Goal: Transaction & Acquisition: Purchase product/service

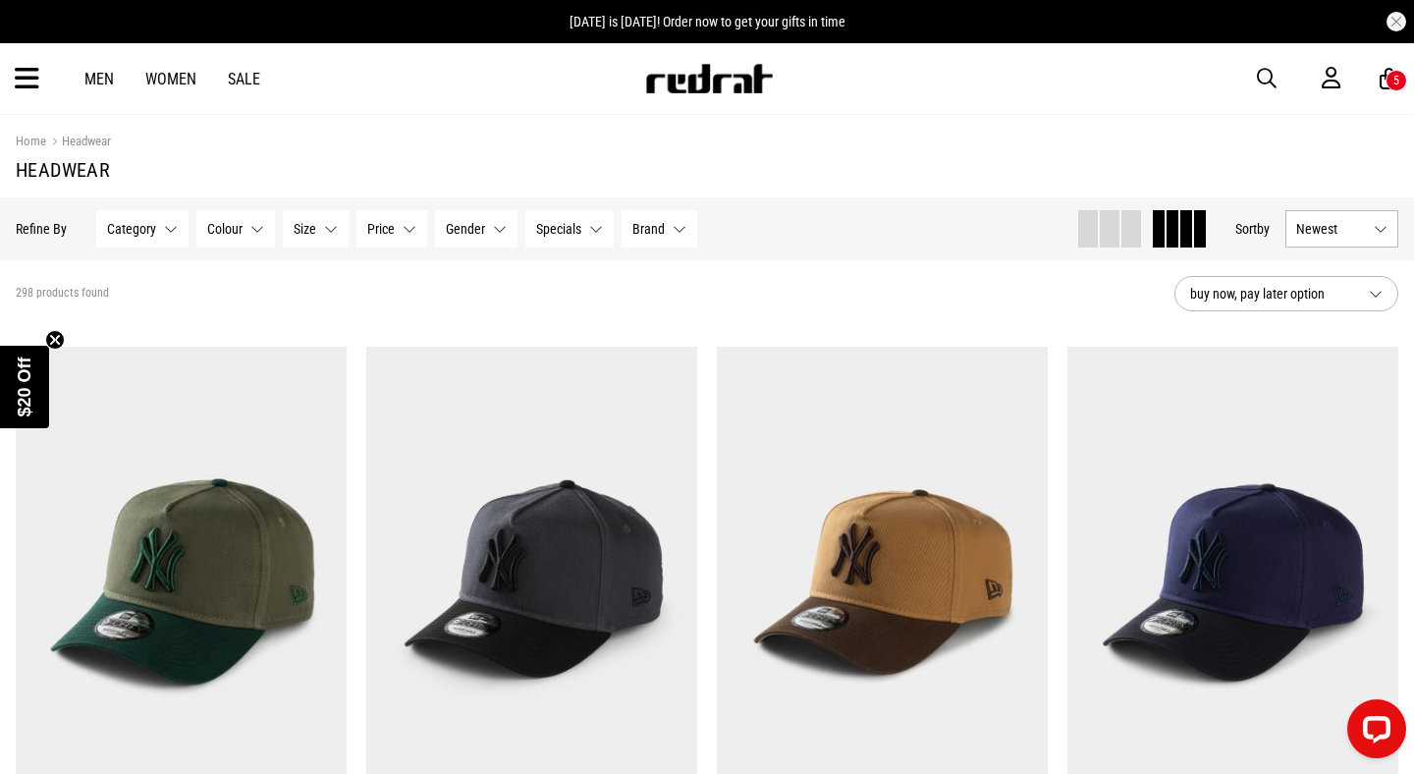
click at [18, 94] on div "Men Women Sale Sign in New Back Footwear Back Mens Back Womens Back Youth & Kid…" at bounding box center [707, 78] width 1414 height 71
click at [21, 82] on icon at bounding box center [27, 79] width 25 height 32
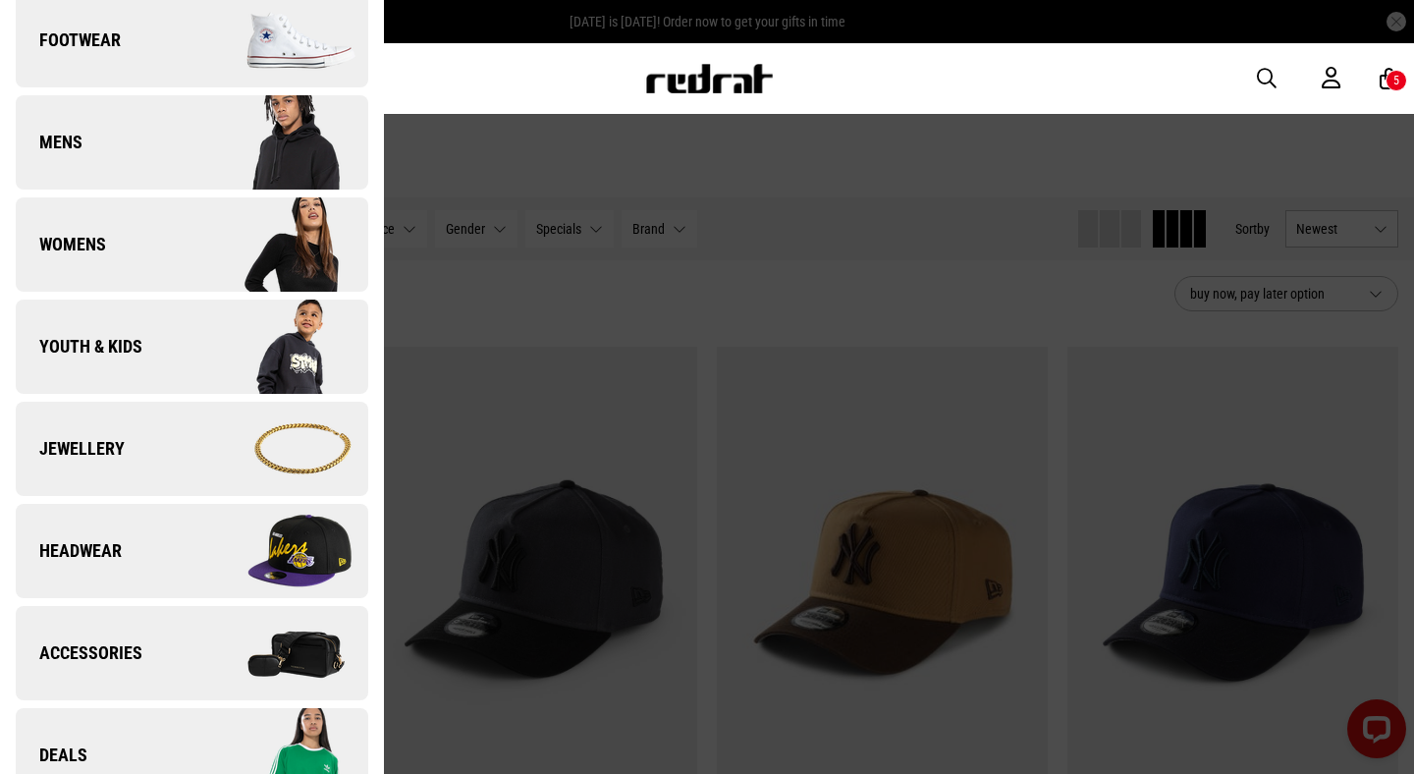
scroll to position [319, 0]
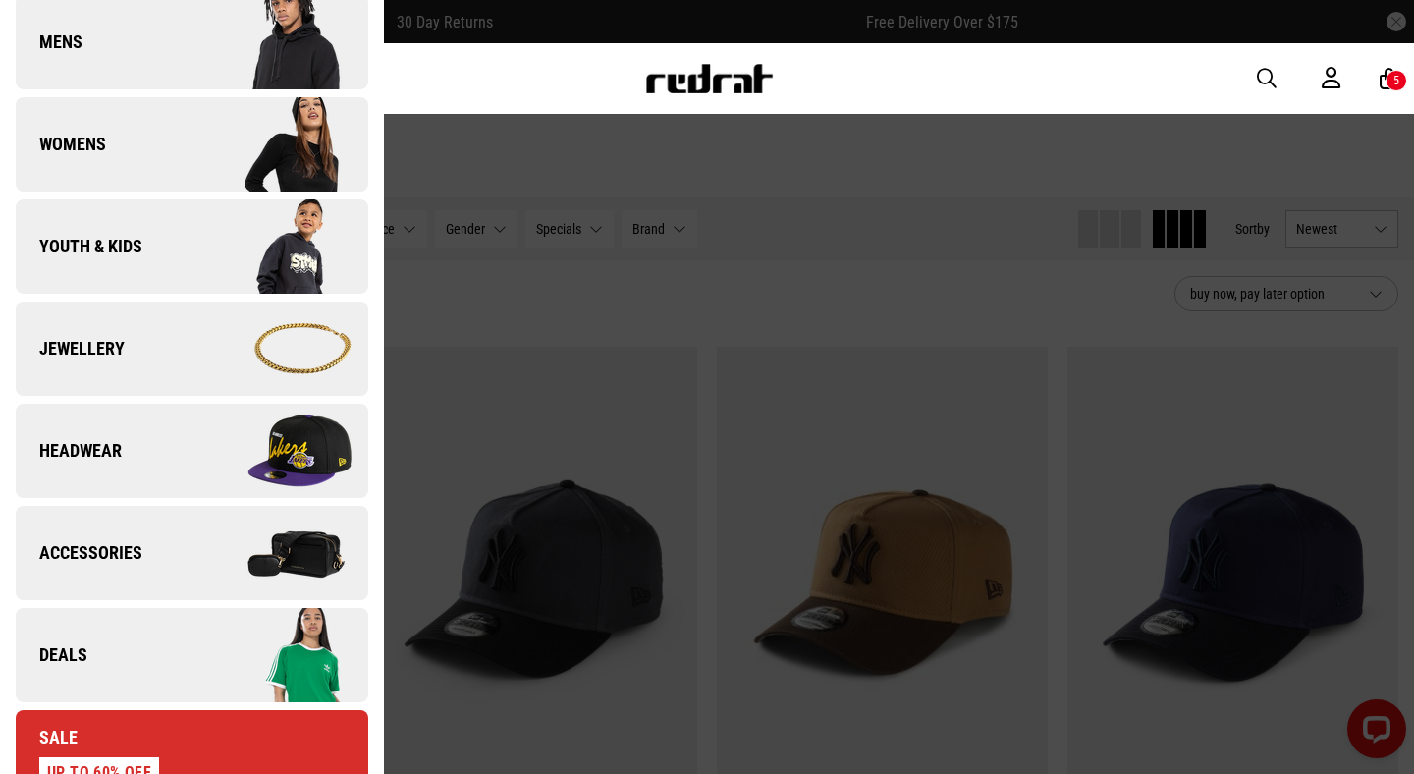
click at [78, 549] on span "Accessories" at bounding box center [79, 553] width 127 height 24
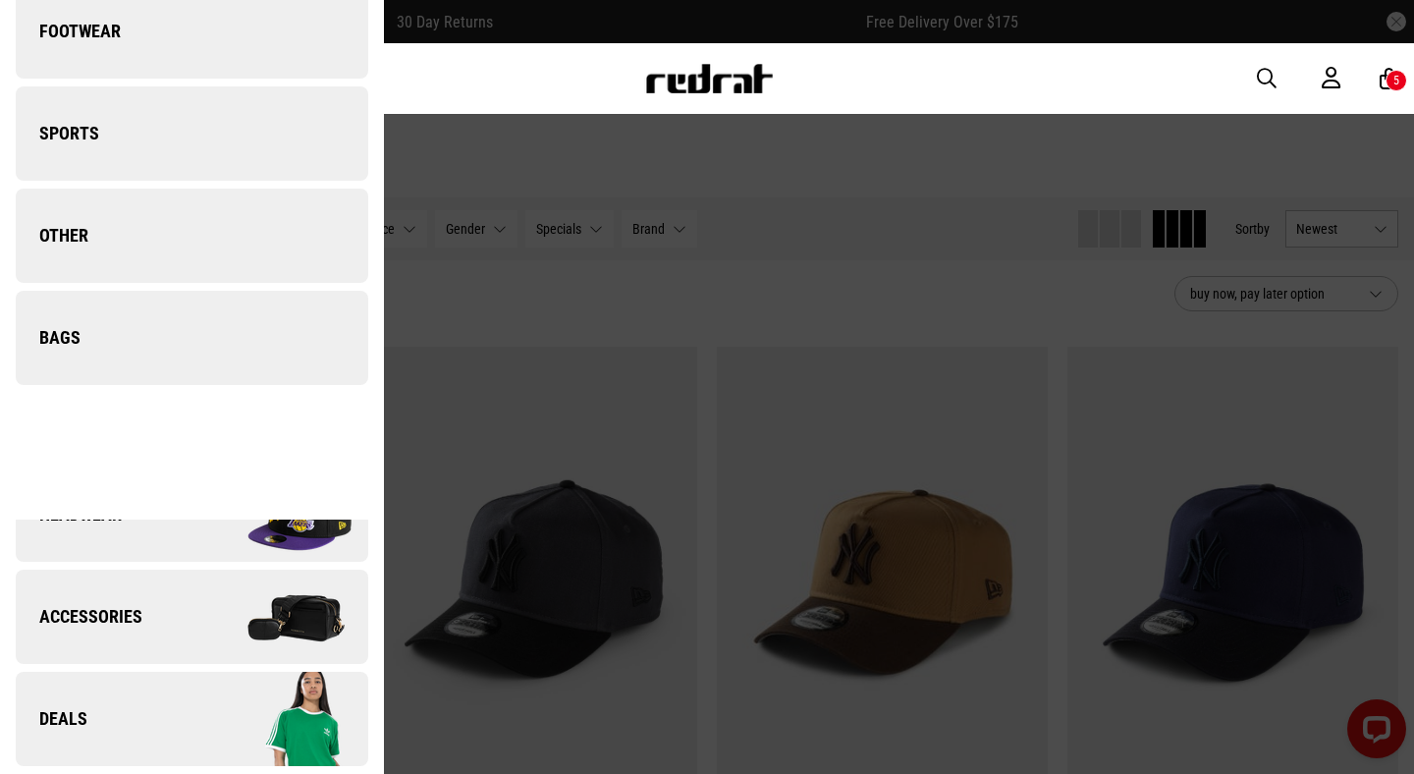
scroll to position [0, 0]
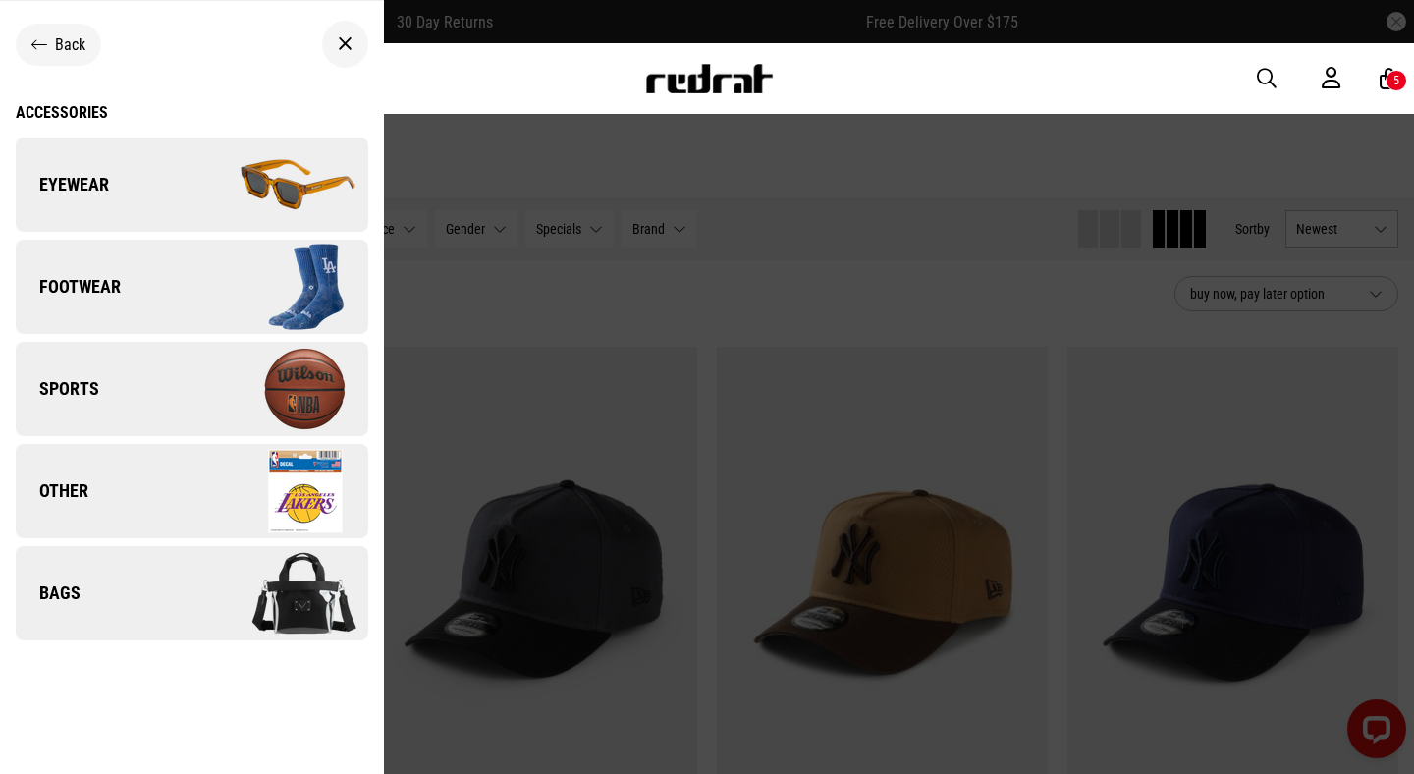
click at [71, 36] on span "Back" at bounding box center [70, 44] width 30 height 19
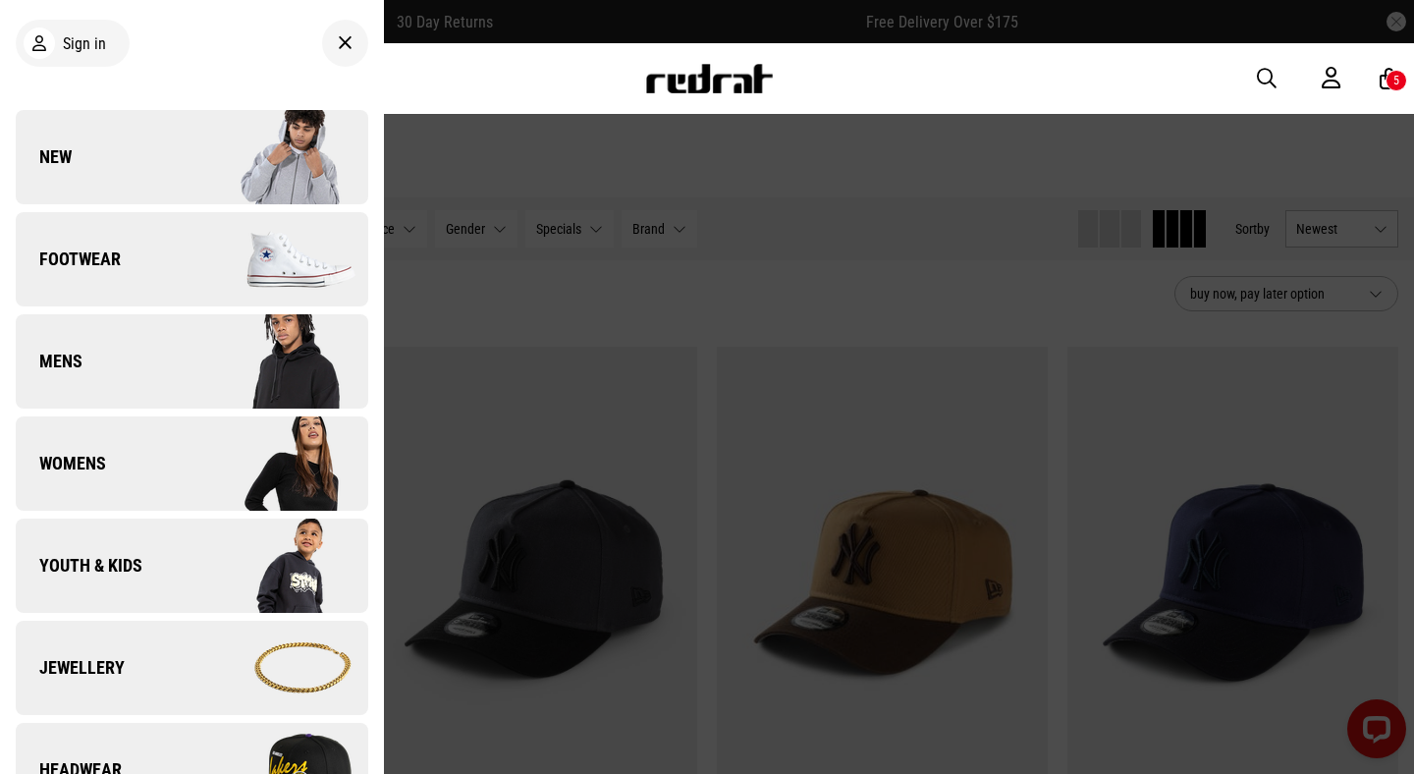
click at [74, 664] on span "Jewellery" at bounding box center [70, 668] width 109 height 24
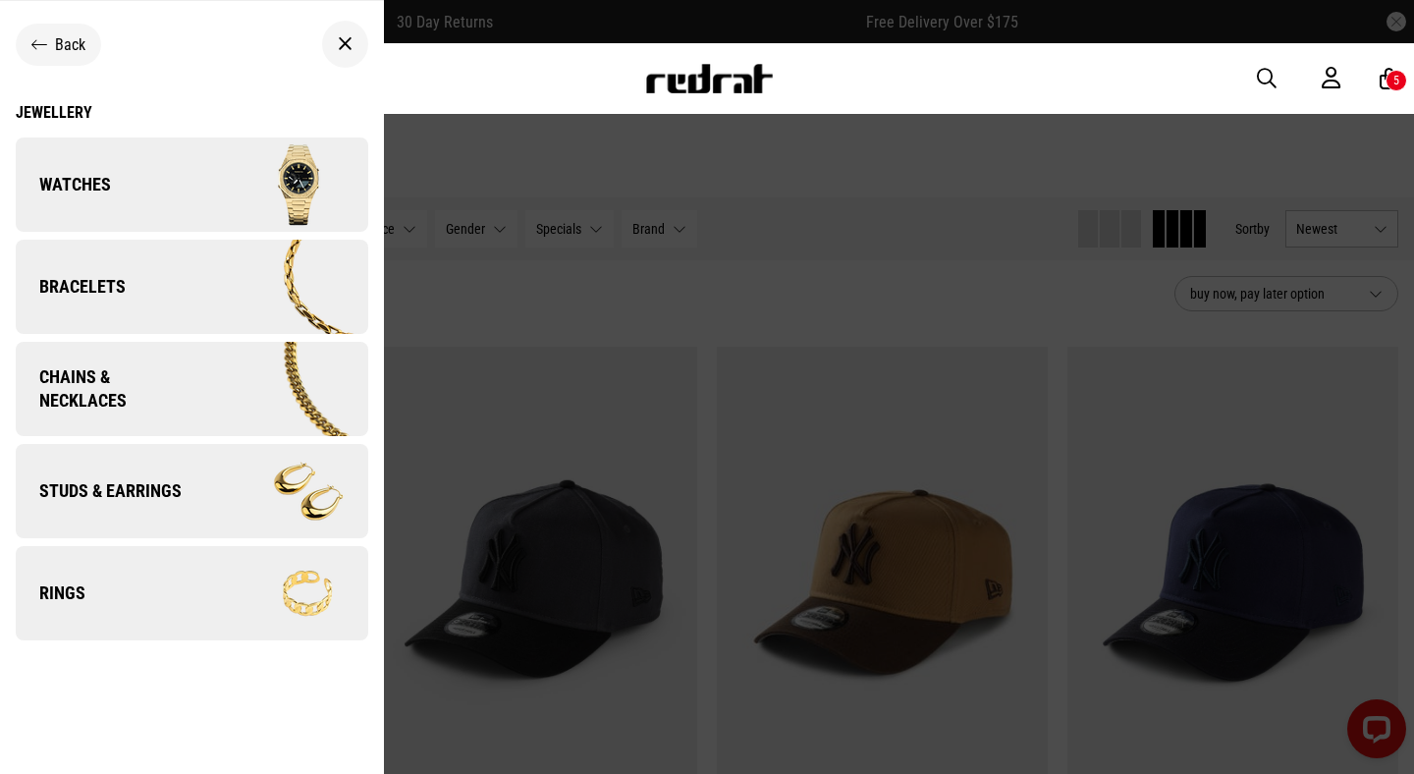
click at [175, 196] on link "Watches" at bounding box center [192, 184] width 352 height 94
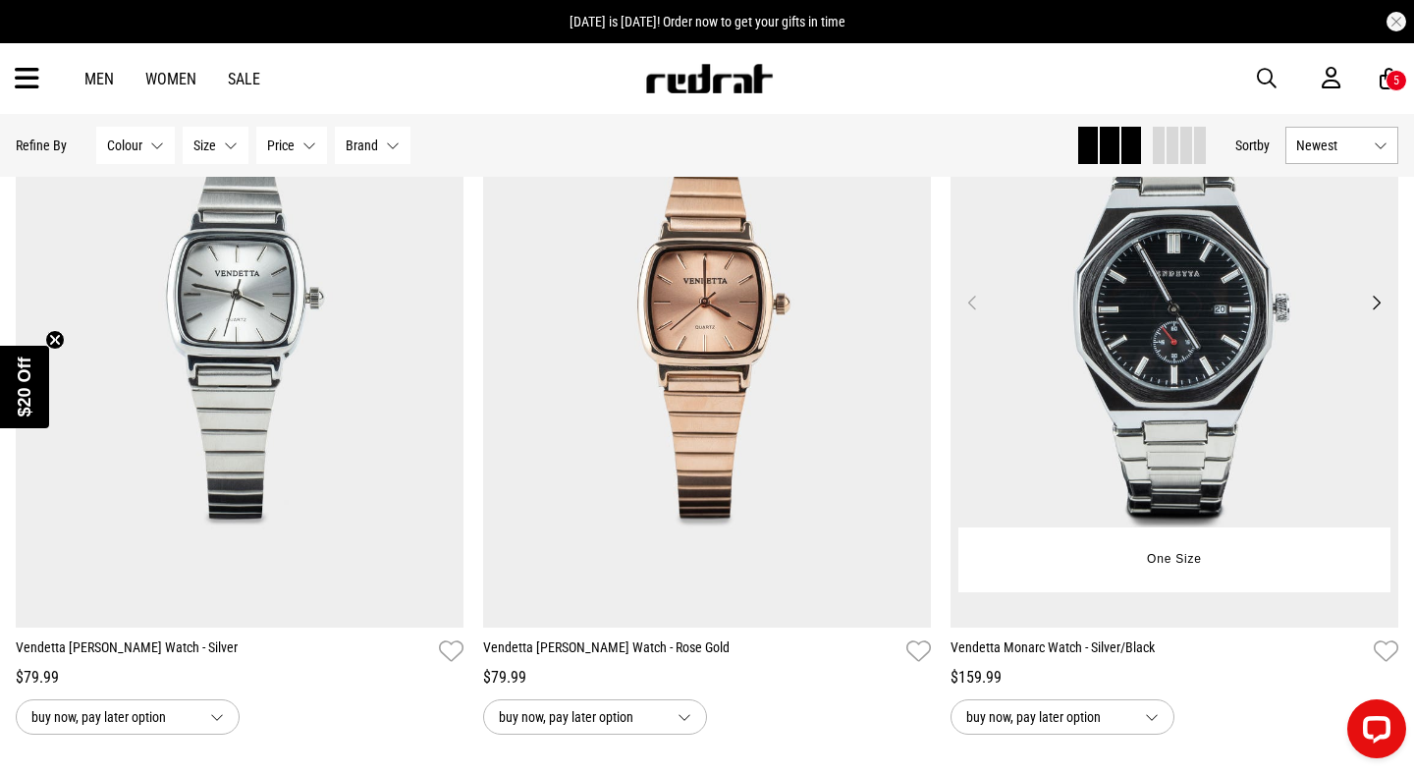
scroll to position [351, 0]
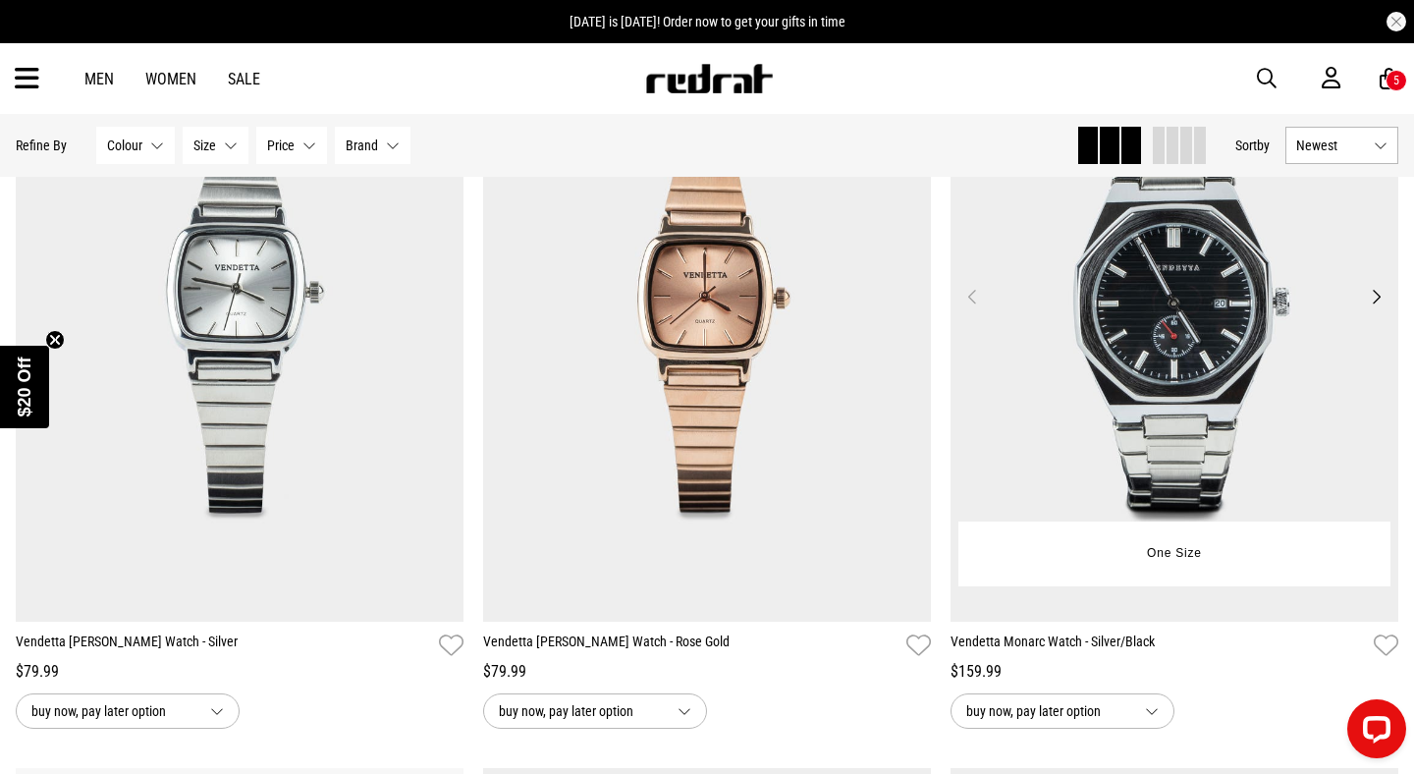
click at [1093, 322] on img at bounding box center [1174, 308] width 448 height 626
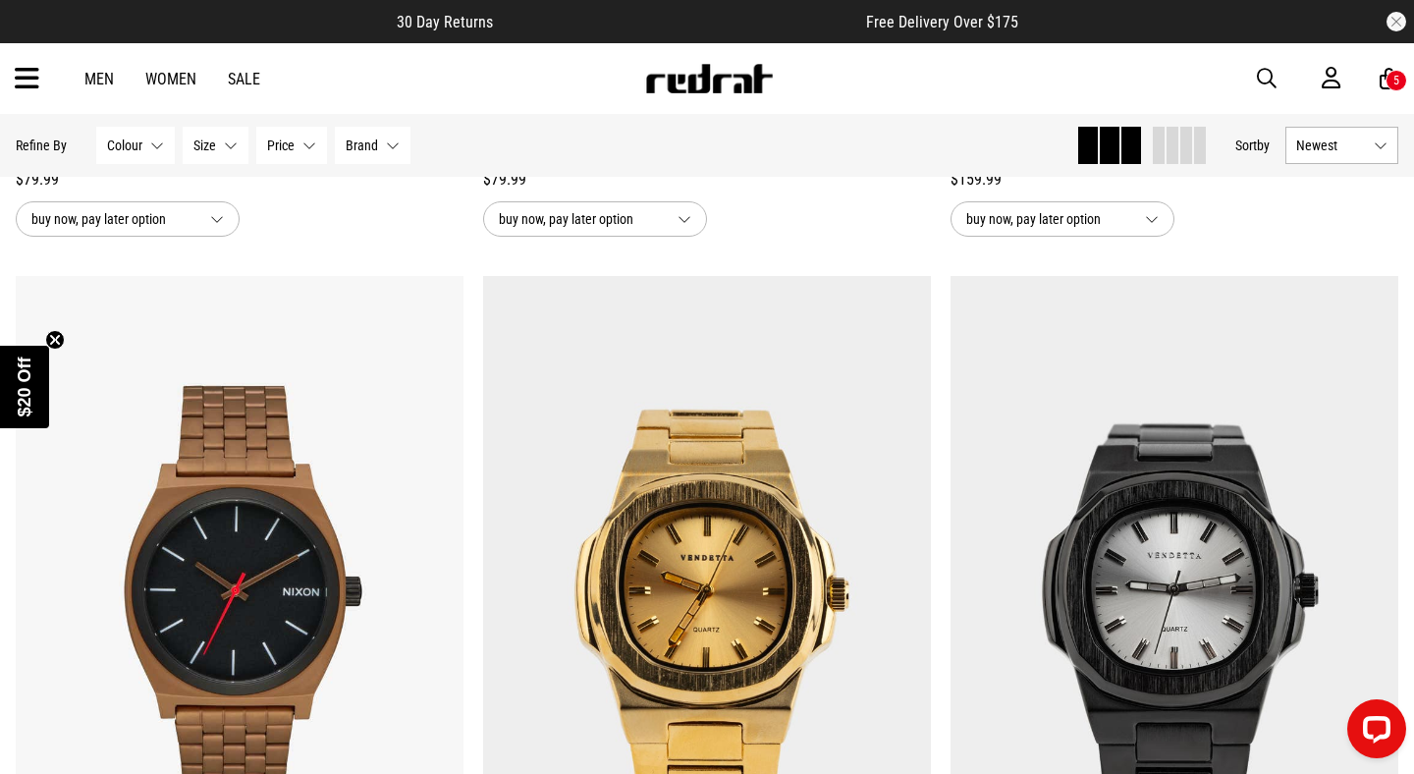
scroll to position [982, 0]
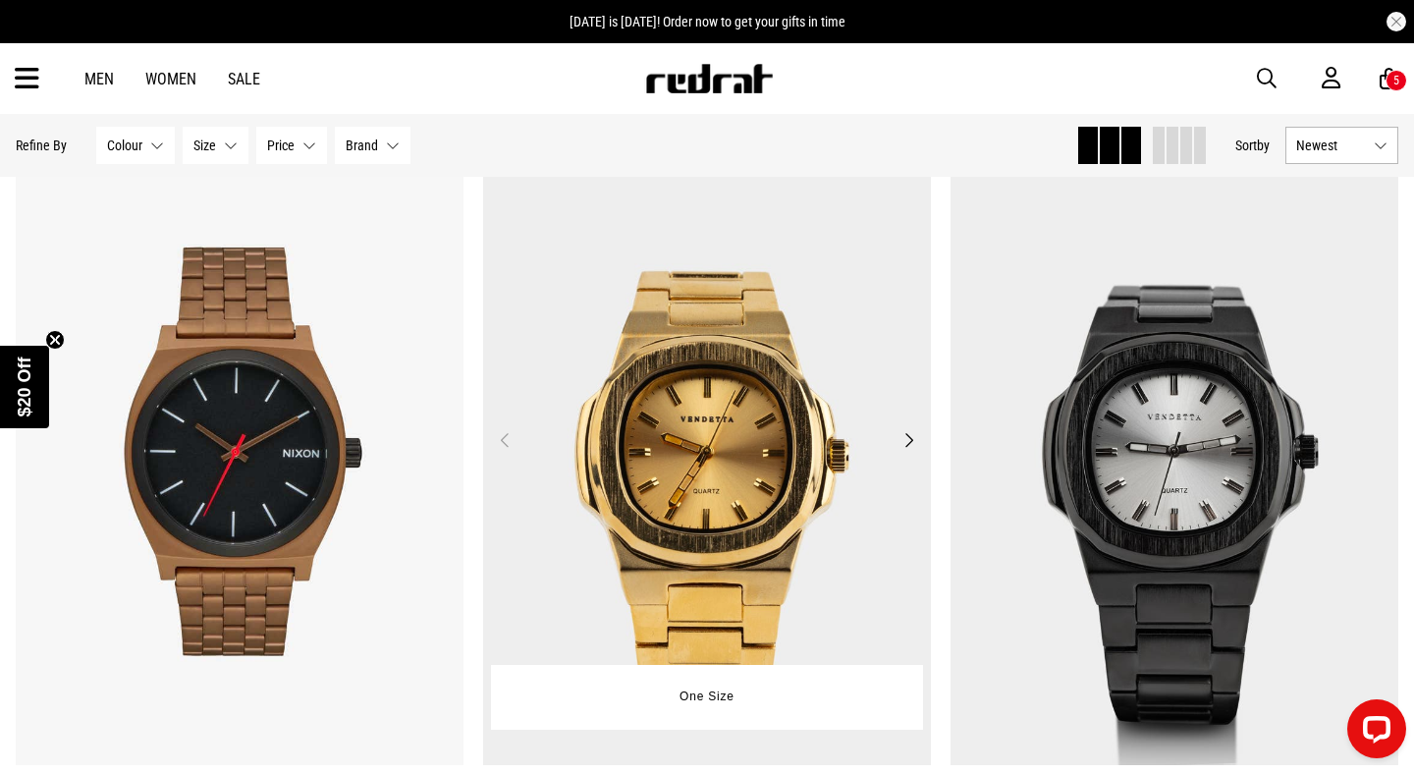
click at [904, 439] on button "Next" at bounding box center [908, 440] width 25 height 24
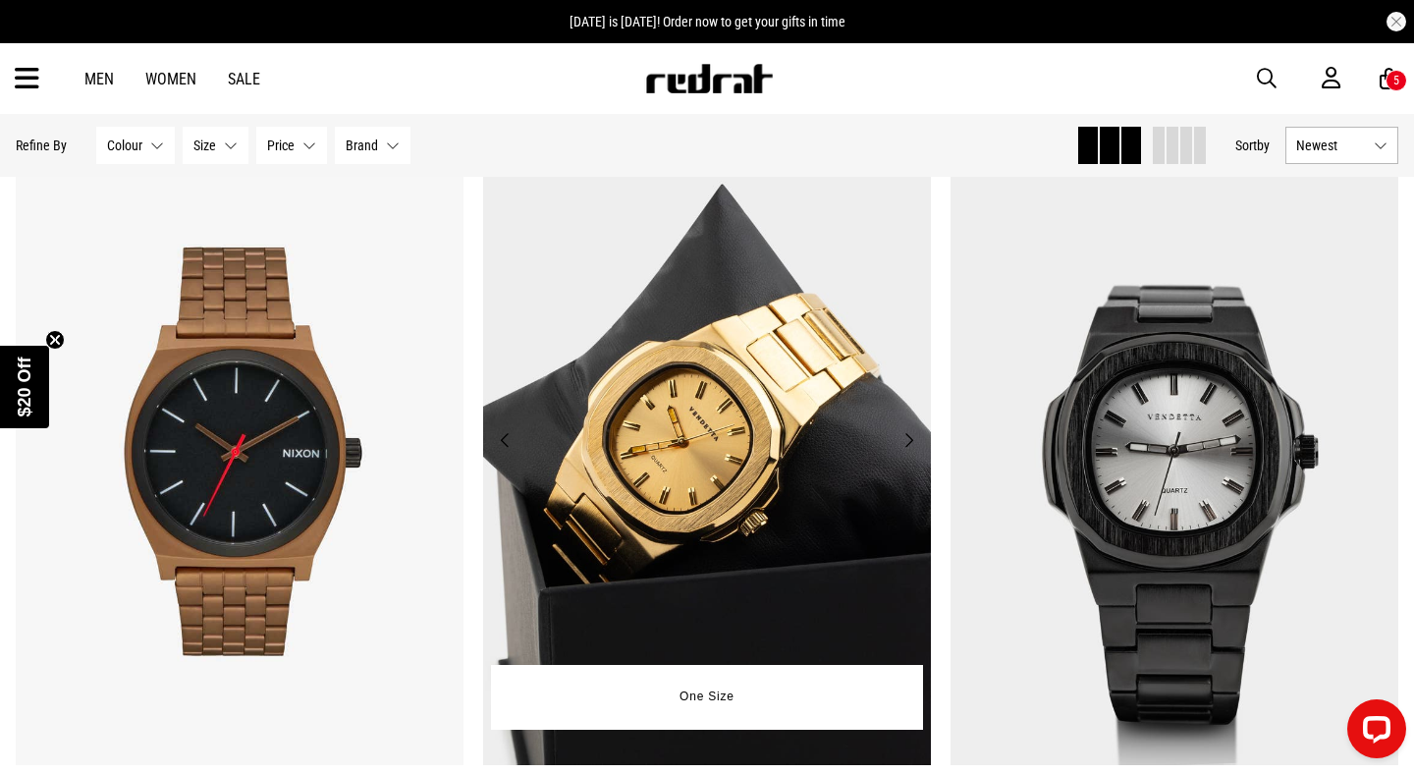
click at [904, 439] on button "Next" at bounding box center [908, 440] width 25 height 24
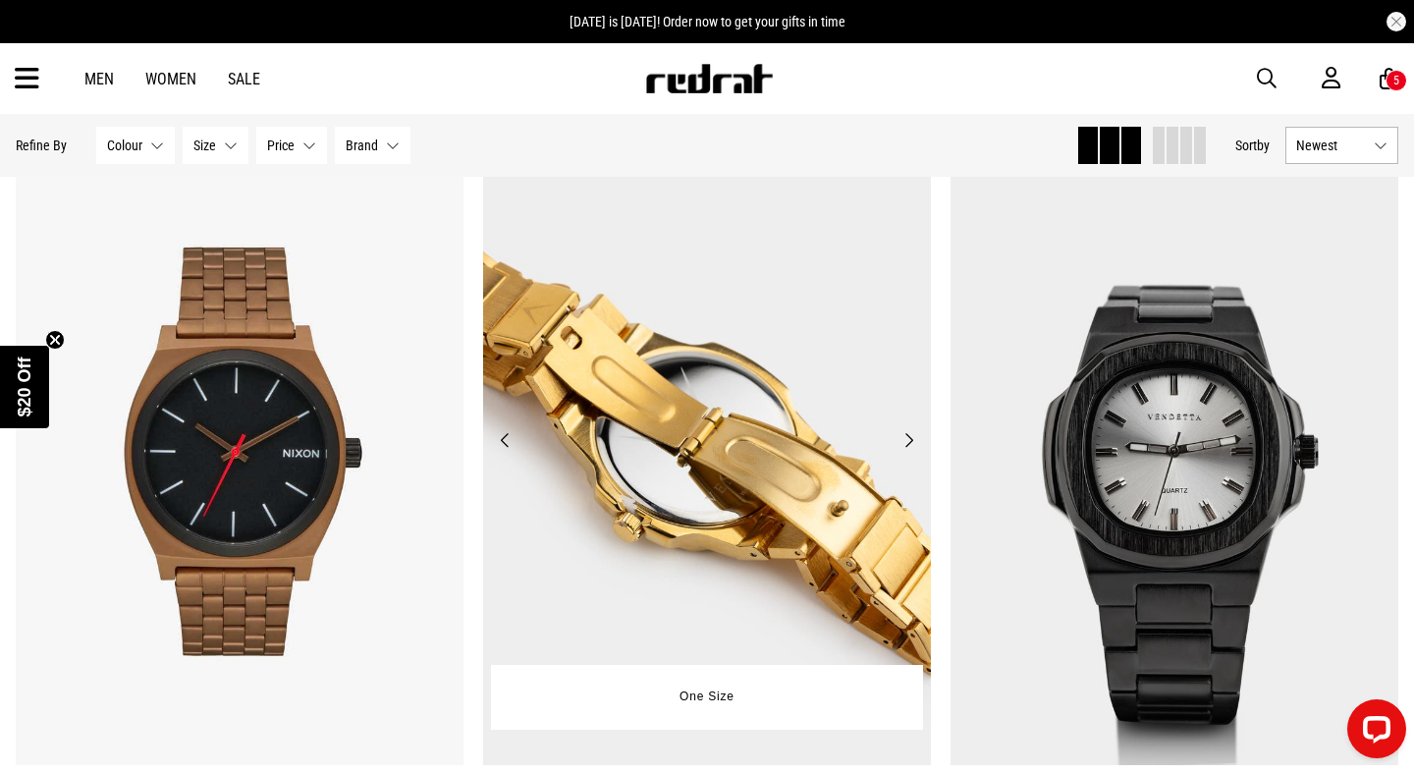
click at [904, 439] on button "Next" at bounding box center [908, 440] width 25 height 24
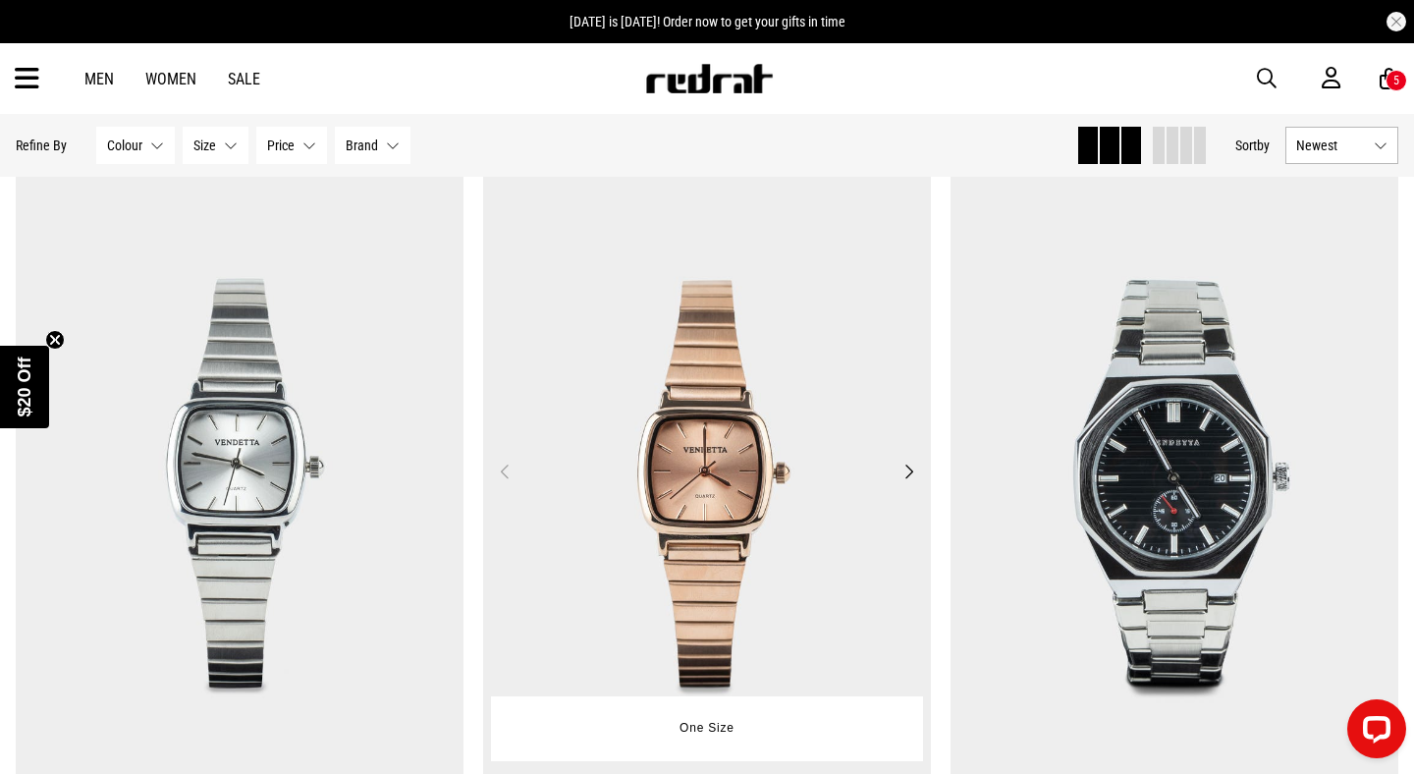
scroll to position [245, 0]
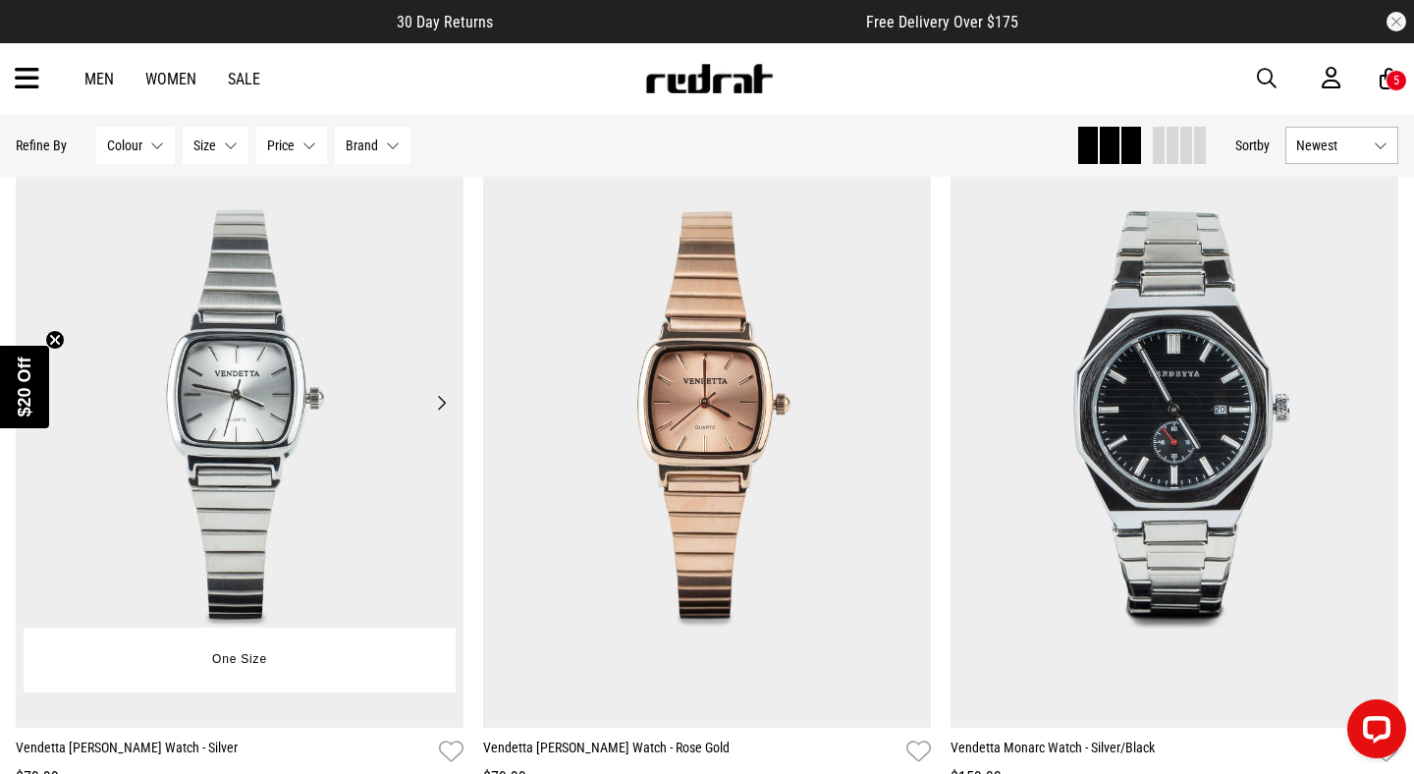
click at [309, 478] on img at bounding box center [240, 414] width 448 height 626
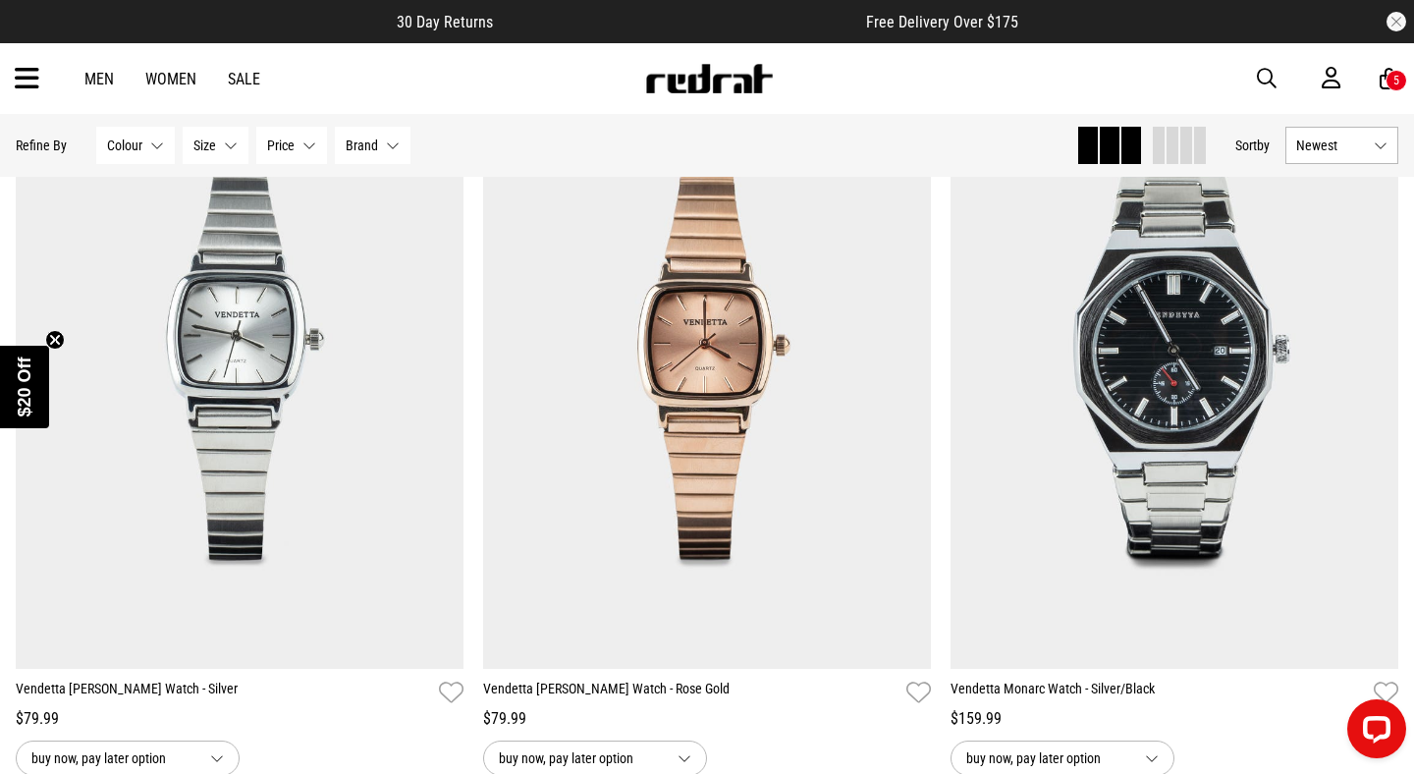
scroll to position [303, 0]
click at [1287, 69] on button "button" at bounding box center [1276, 79] width 39 height 24
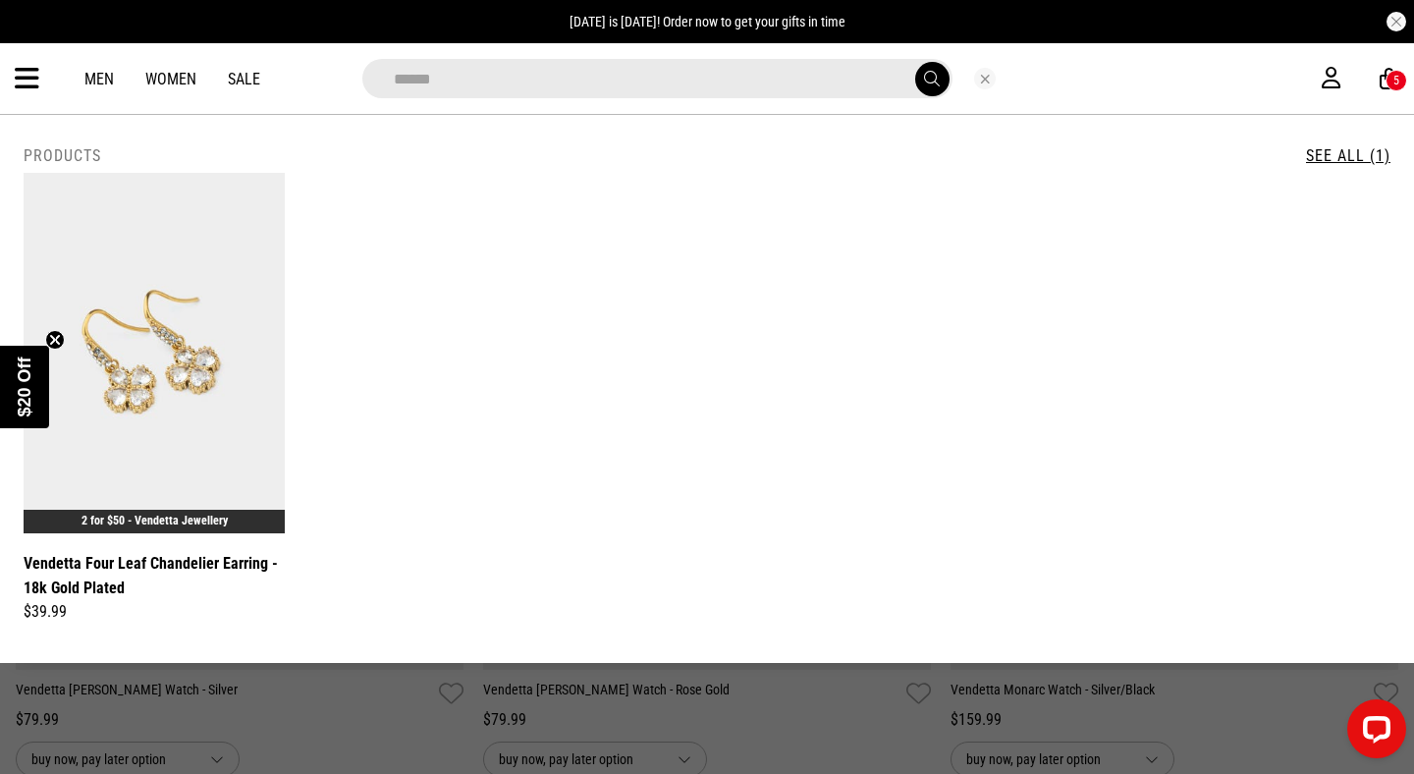
type input "******"
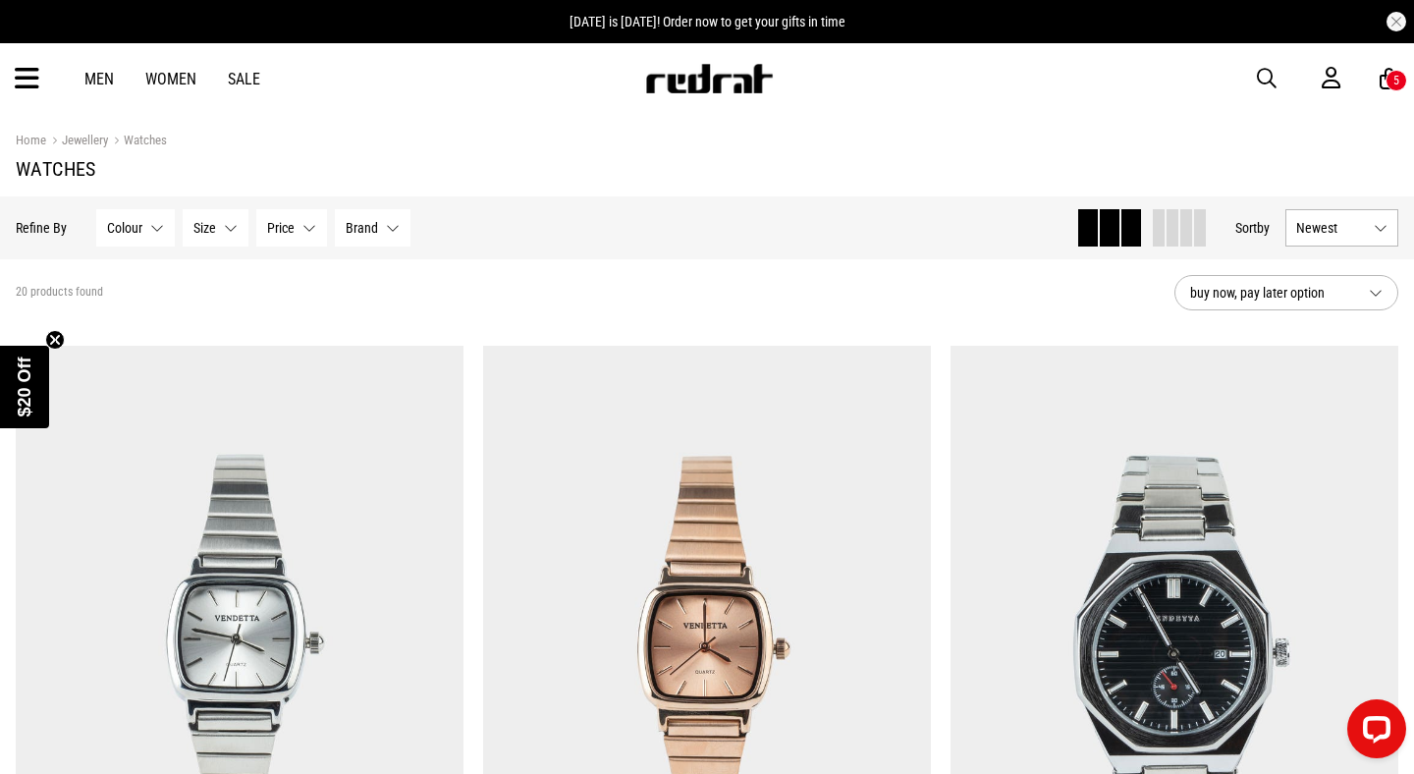
scroll to position [0, 0]
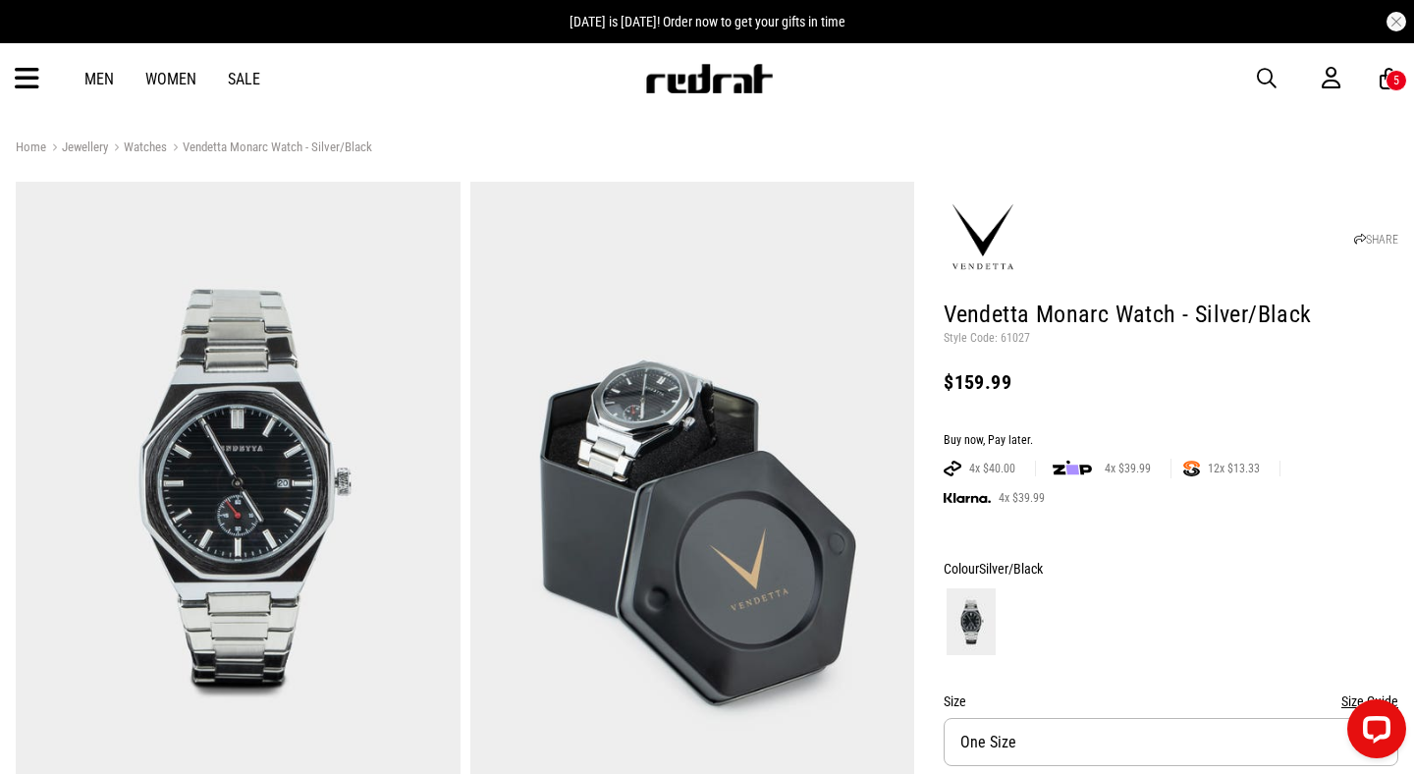
click at [1262, 79] on span "button" at bounding box center [1267, 79] width 20 height 24
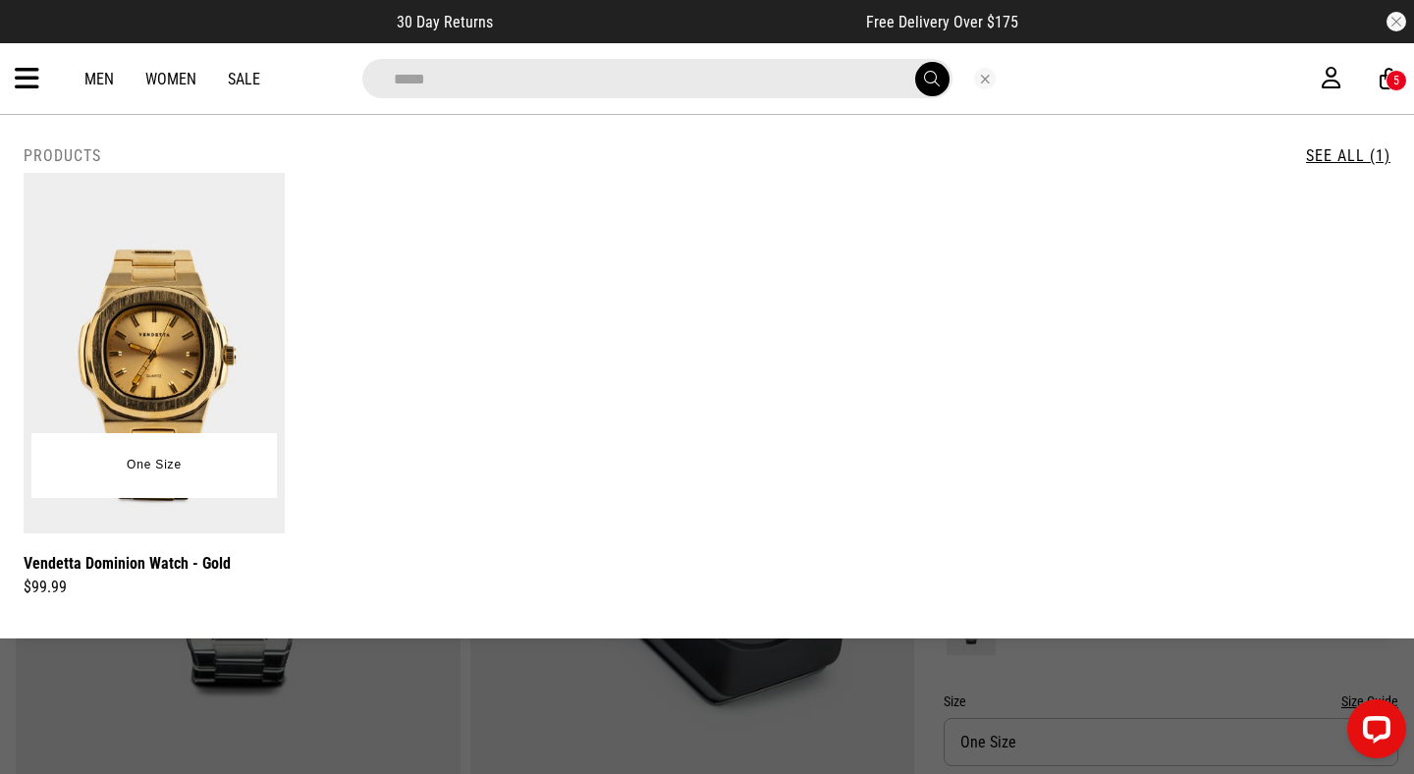
type input "*****"
click at [96, 322] on img at bounding box center [154, 353] width 261 height 360
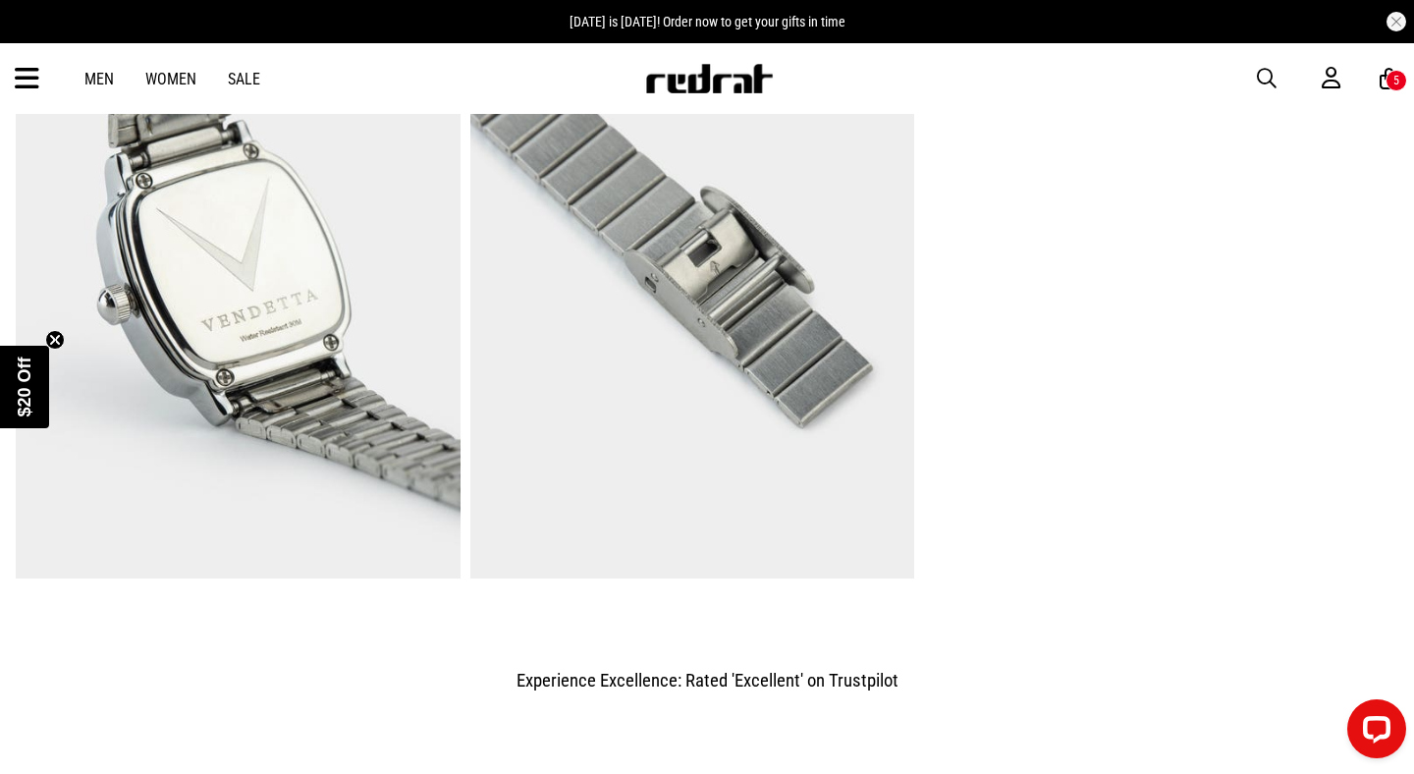
scroll to position [1270, 0]
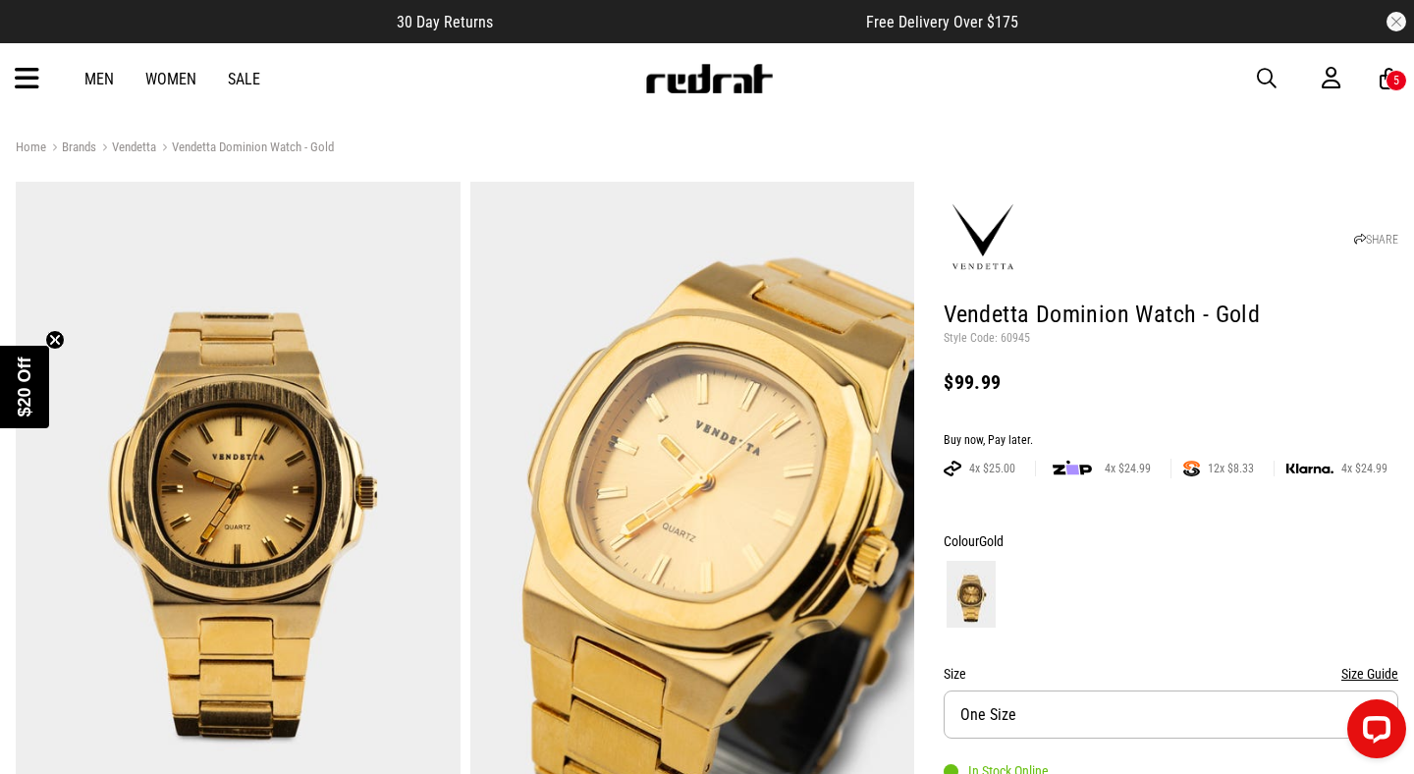
click at [1261, 77] on span "button" at bounding box center [1267, 79] width 20 height 24
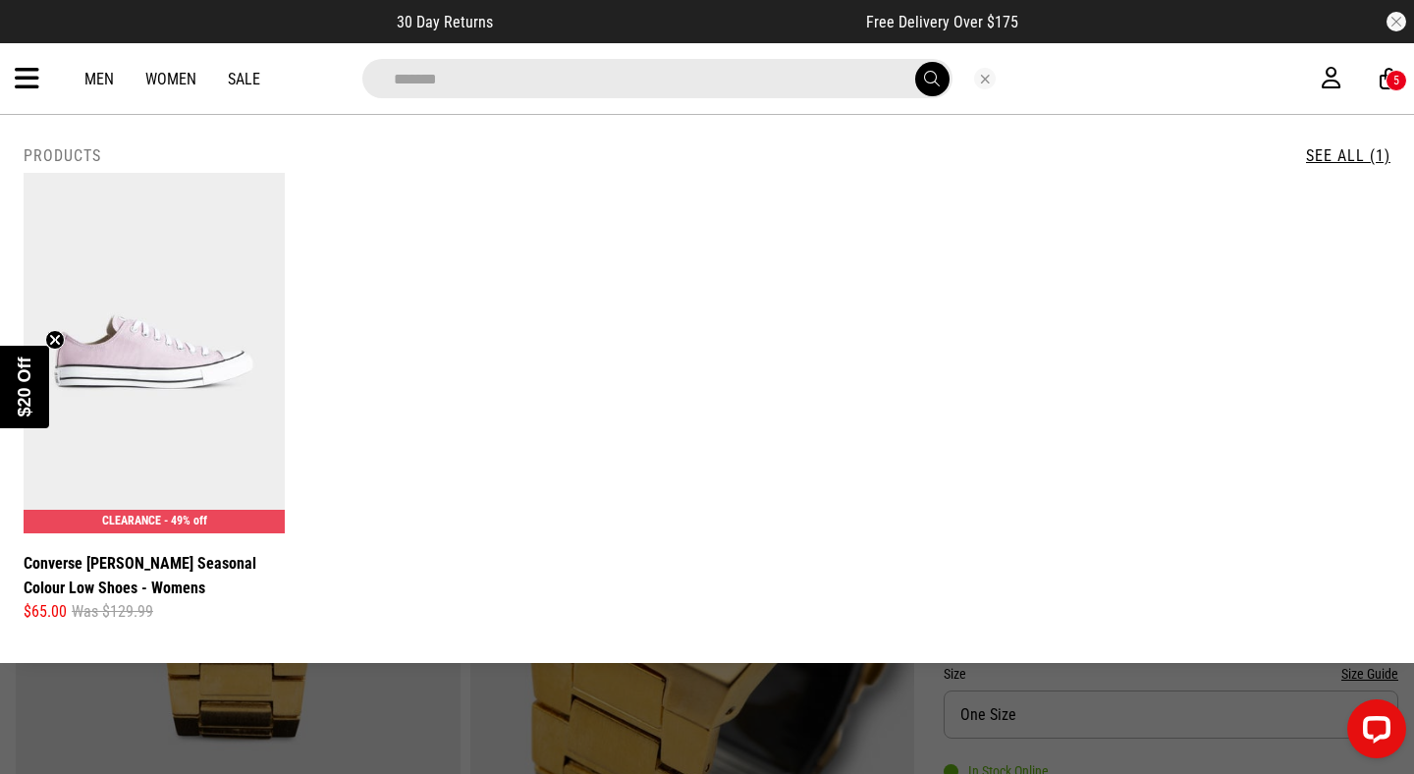
type input "*******"
click at [915, 62] on button "submit" at bounding box center [932, 79] width 34 height 34
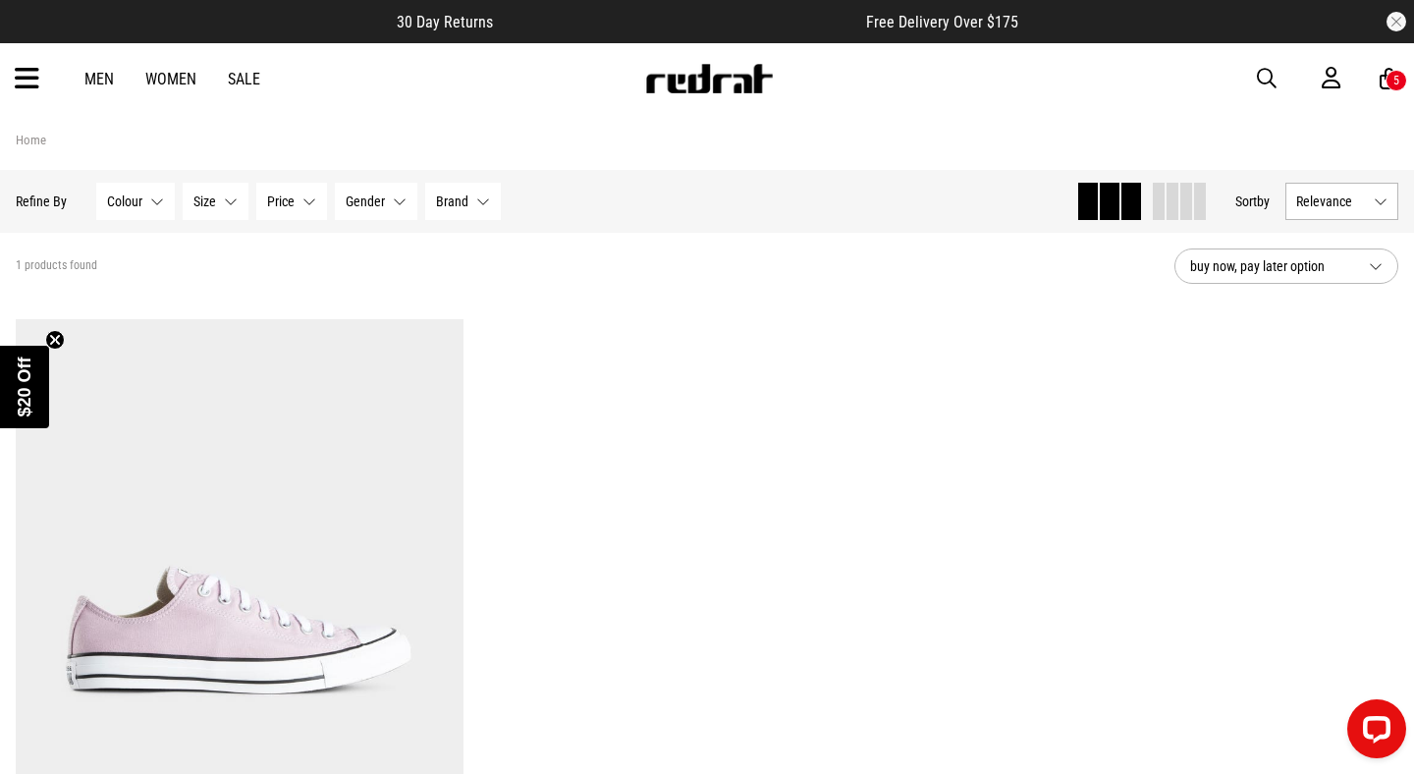
click at [1262, 79] on span "button" at bounding box center [1267, 79] width 20 height 24
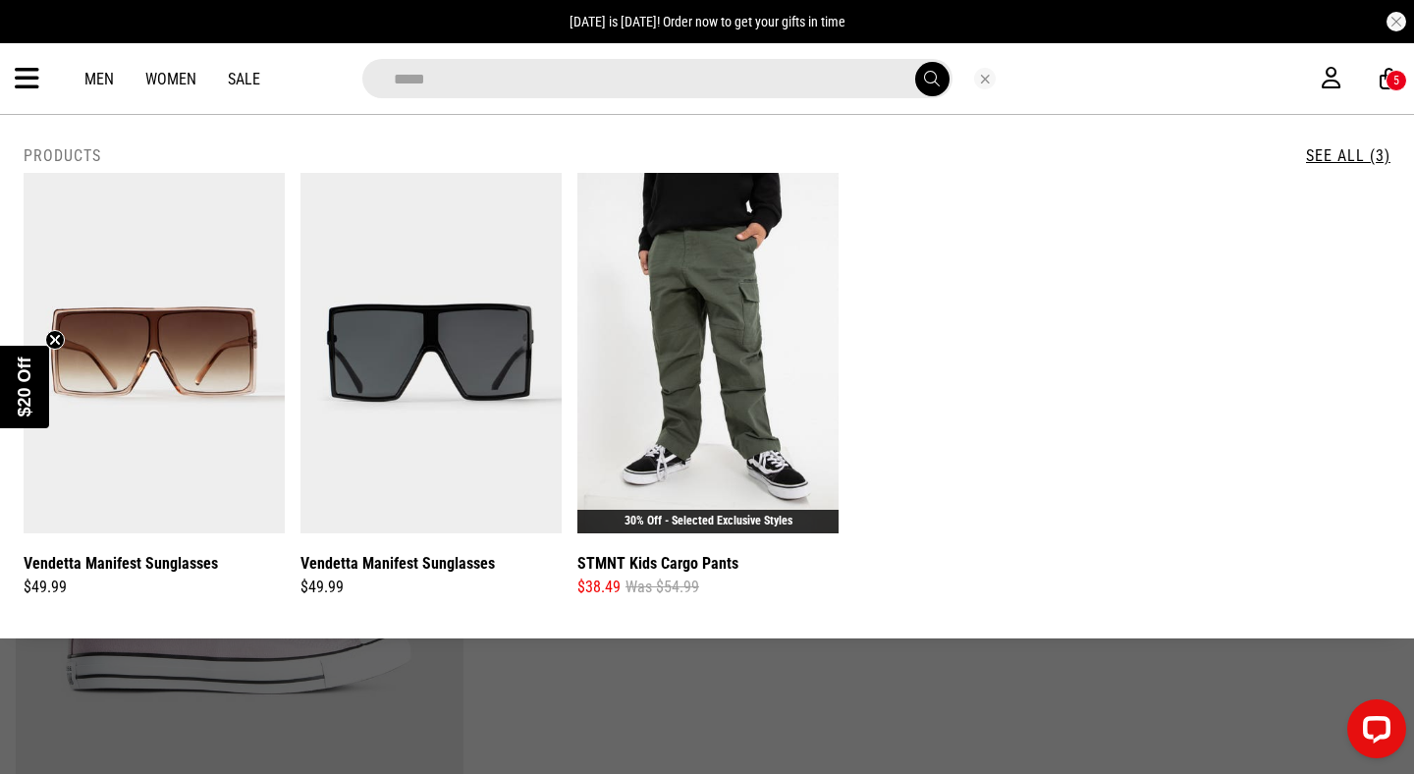
type input "*****"
click at [915, 62] on button "submit" at bounding box center [932, 79] width 34 height 34
